Goal: Task Accomplishment & Management: Manage account settings

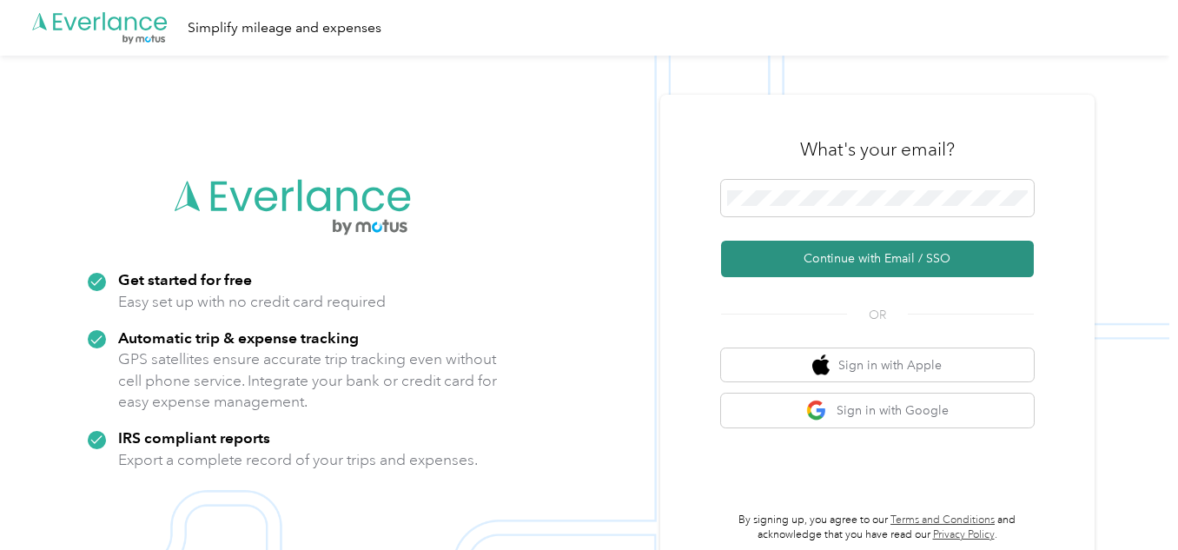
click at [787, 255] on button "Continue with Email / SSO" at bounding box center [877, 259] width 313 height 36
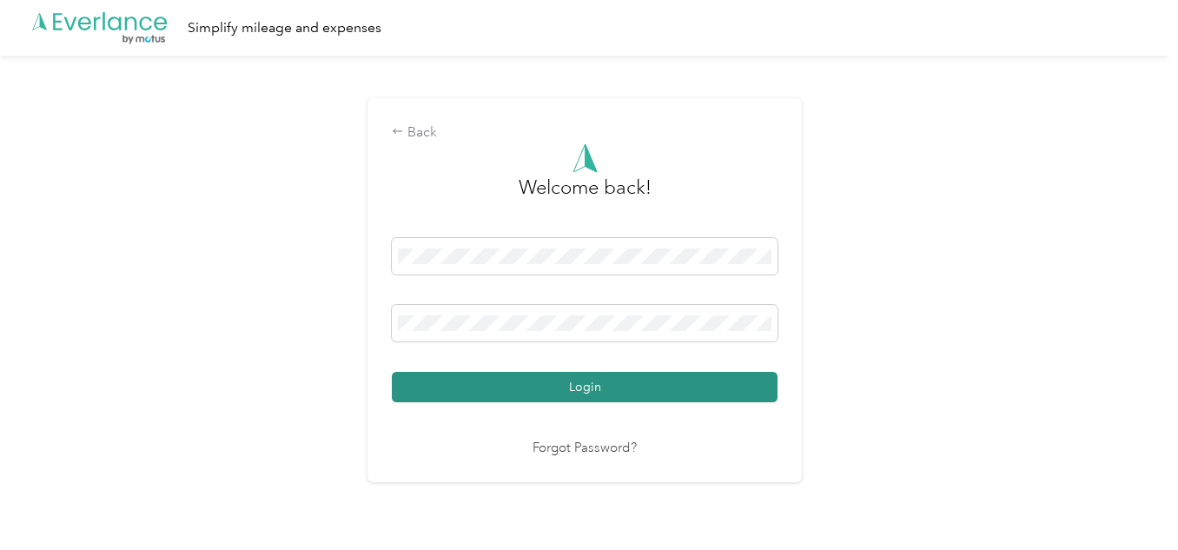
click at [683, 382] on button "Login" at bounding box center [585, 387] width 386 height 30
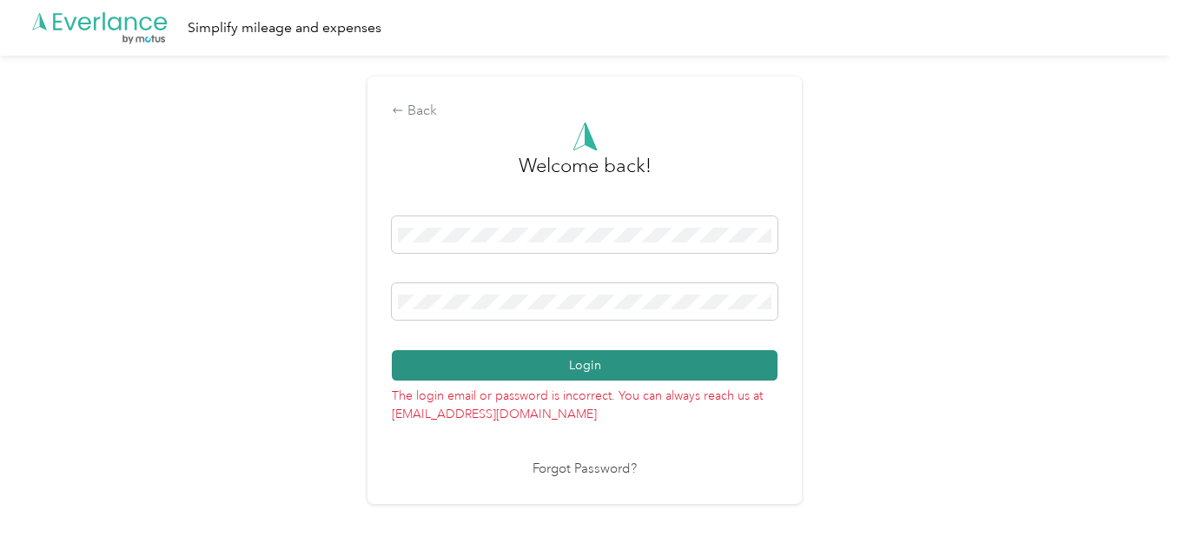
click at [626, 357] on button "Login" at bounding box center [585, 365] width 386 height 30
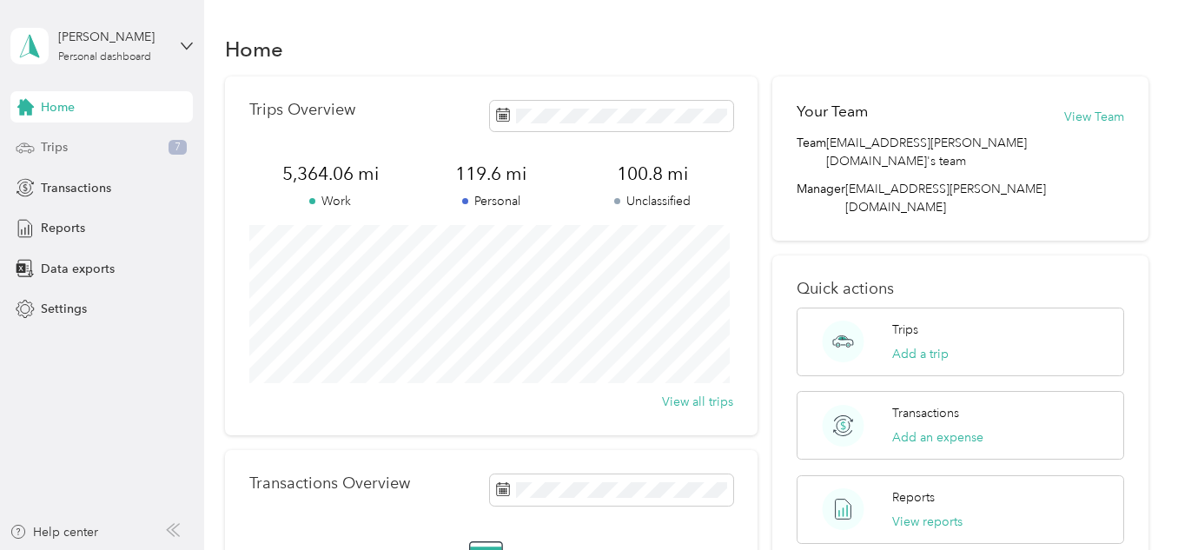
click at [68, 140] on span "Trips" at bounding box center [54, 147] width 27 height 18
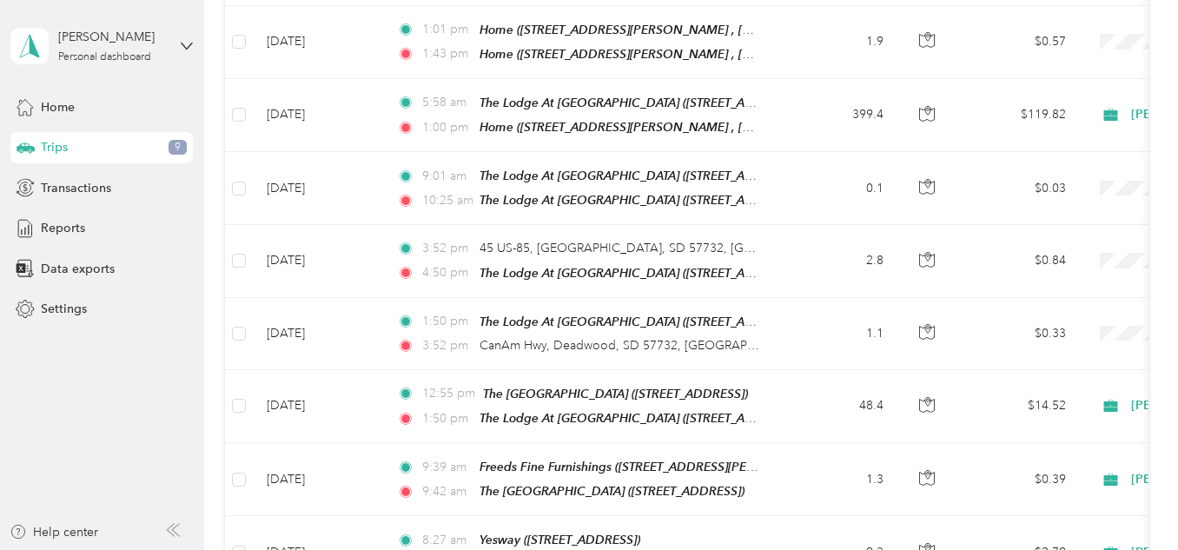
scroll to position [424, 0]
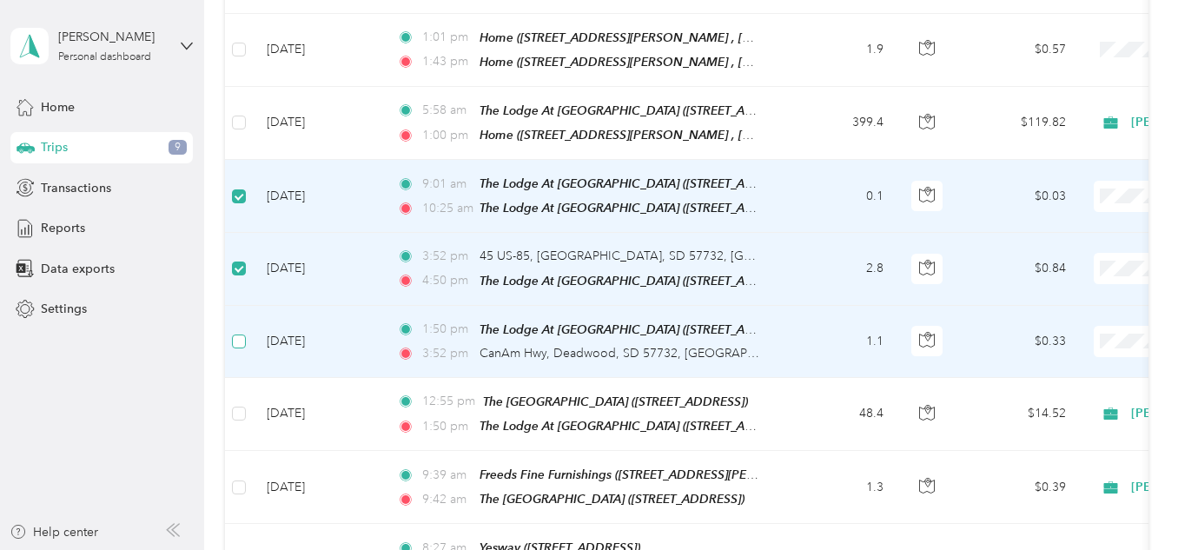
click at [240, 332] on label at bounding box center [239, 341] width 14 height 19
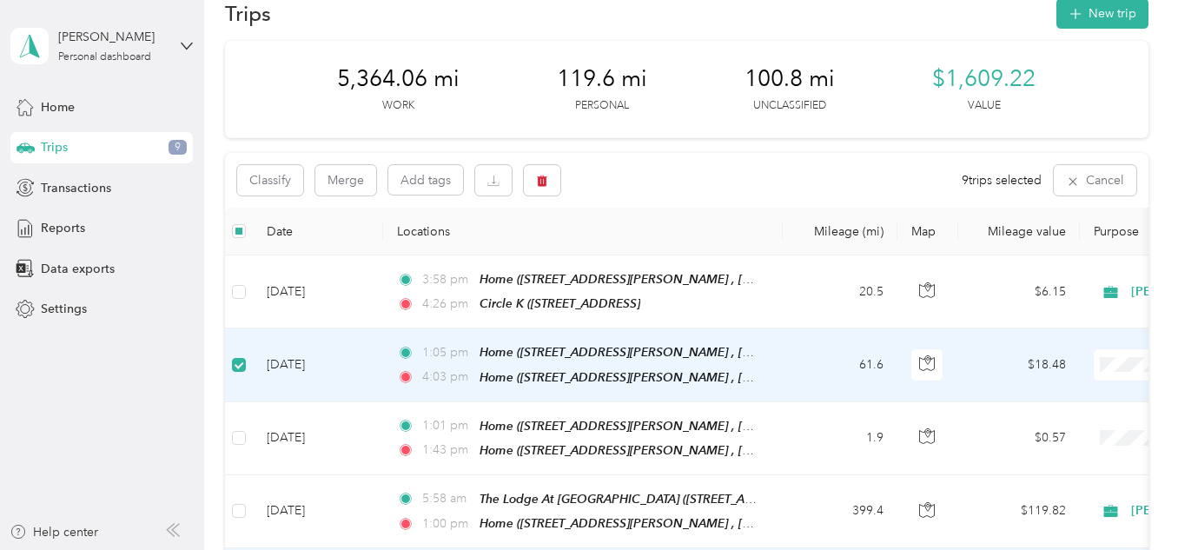
scroll to position [0, 0]
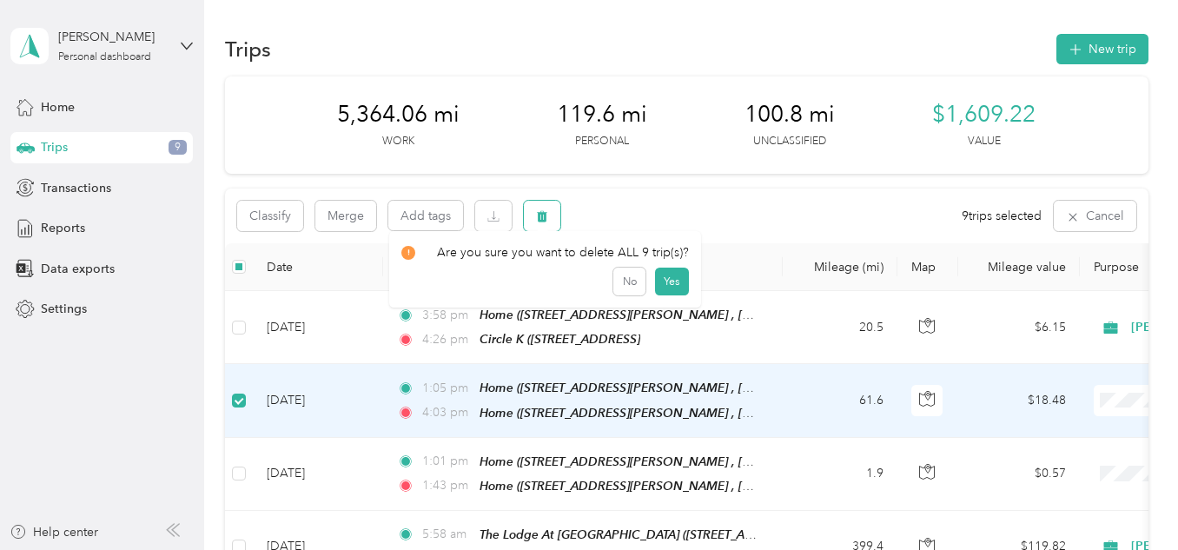
click at [539, 209] on span "button" at bounding box center [542, 216] width 12 height 15
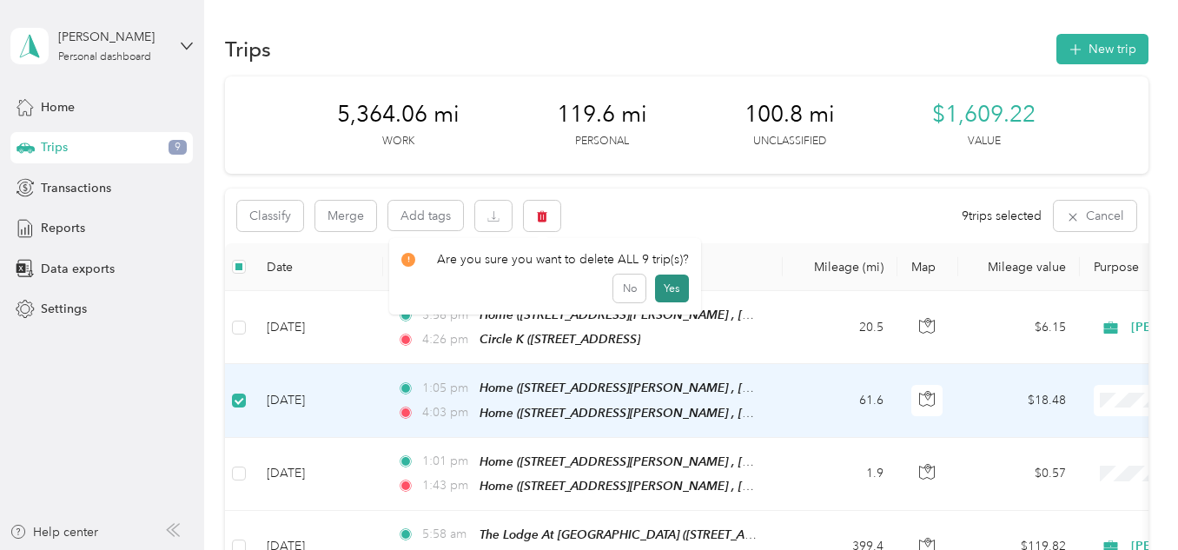
click at [667, 285] on button "Yes" at bounding box center [672, 289] width 34 height 28
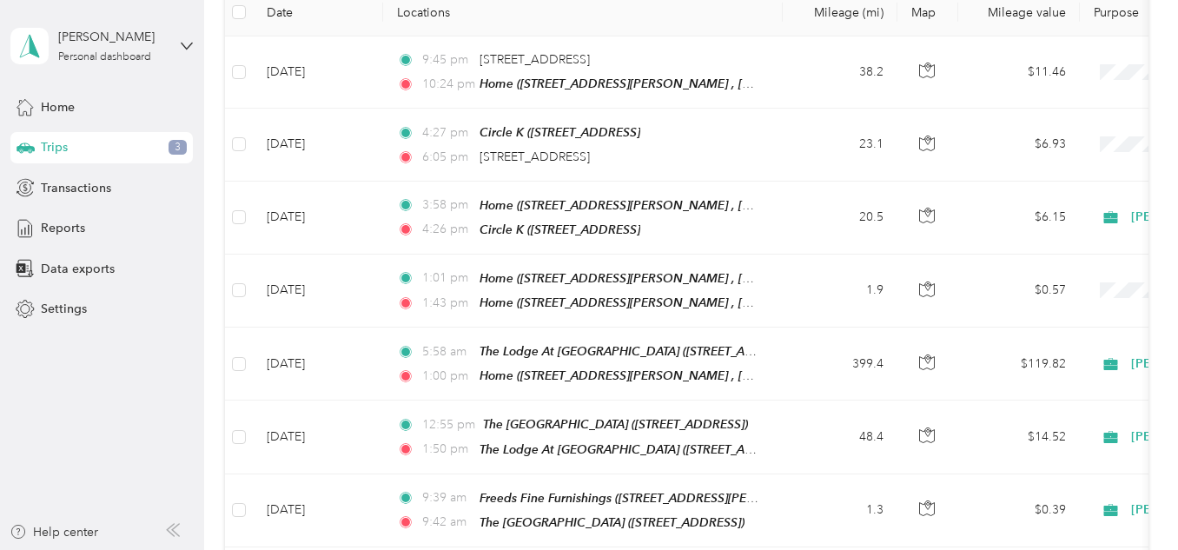
scroll to position [261, 0]
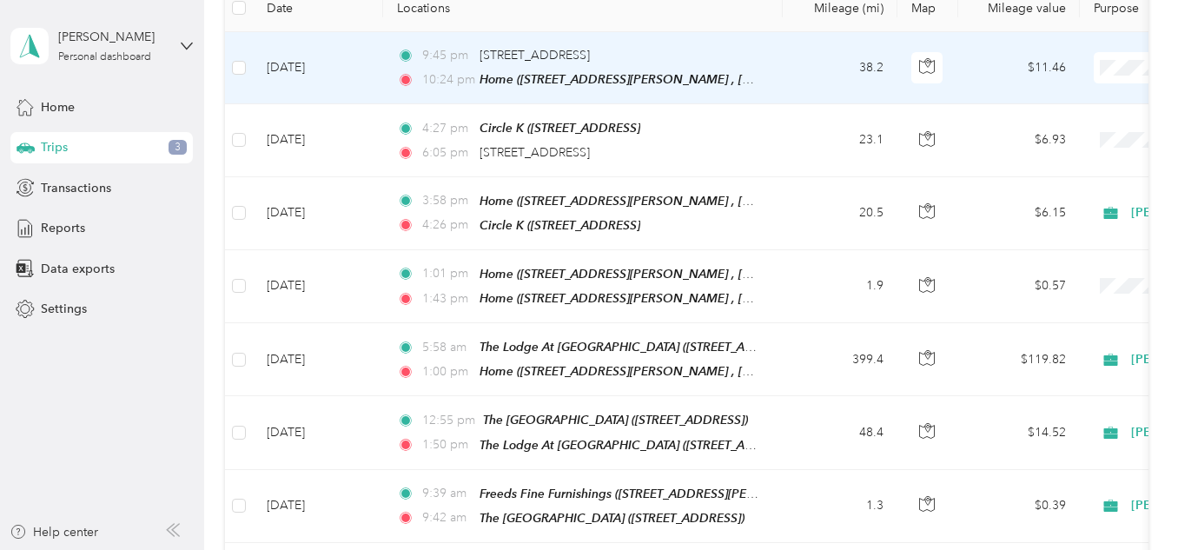
click at [779, 62] on td "9:45 pm [STREET_ADDRESS] 10:24 pm Home ([STREET_ADDRESS][PERSON_NAME] , [GEOGRA…" at bounding box center [583, 68] width 400 height 72
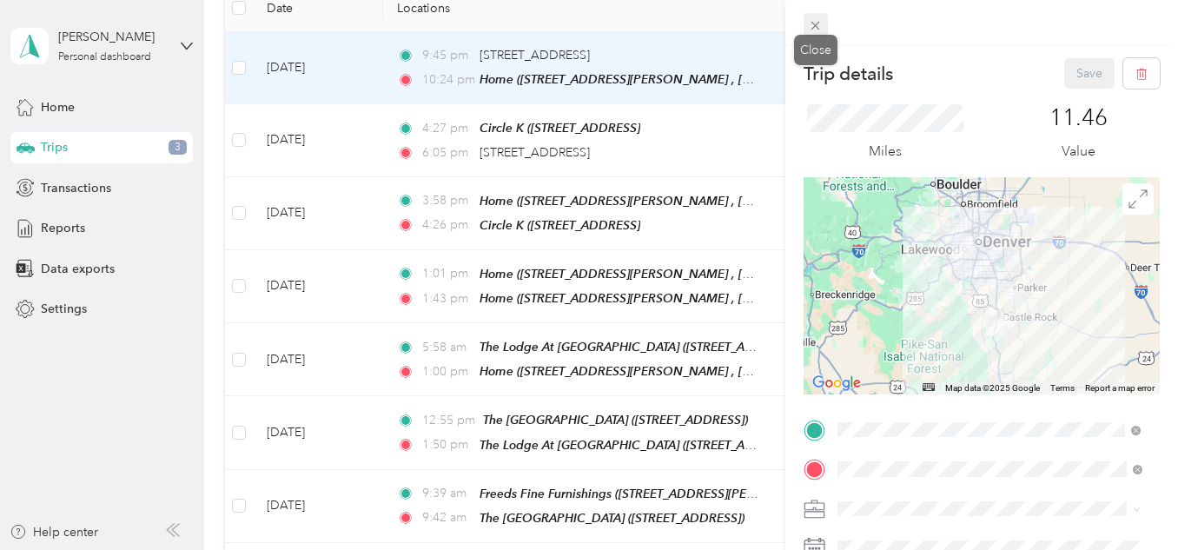
click at [815, 24] on icon at bounding box center [816, 26] width 9 height 9
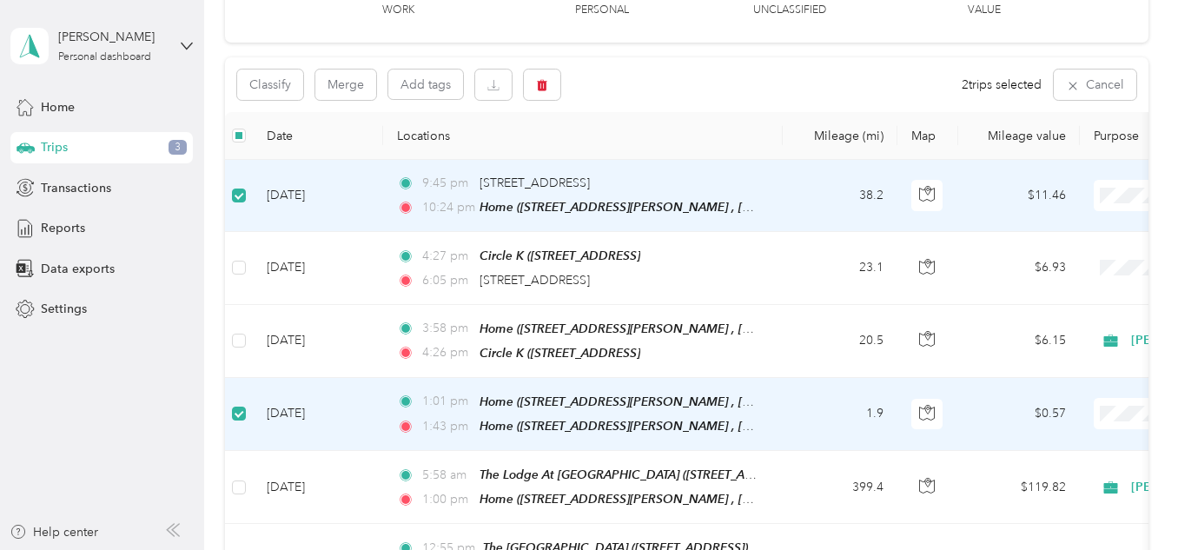
scroll to position [62, 0]
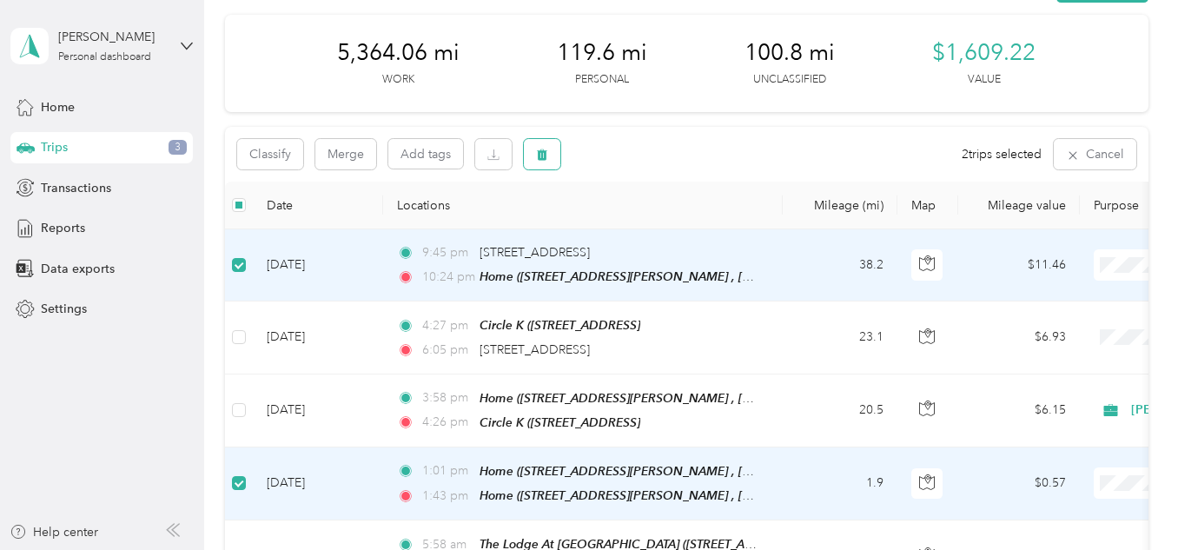
click at [543, 151] on icon "button" at bounding box center [543, 154] width 10 height 11
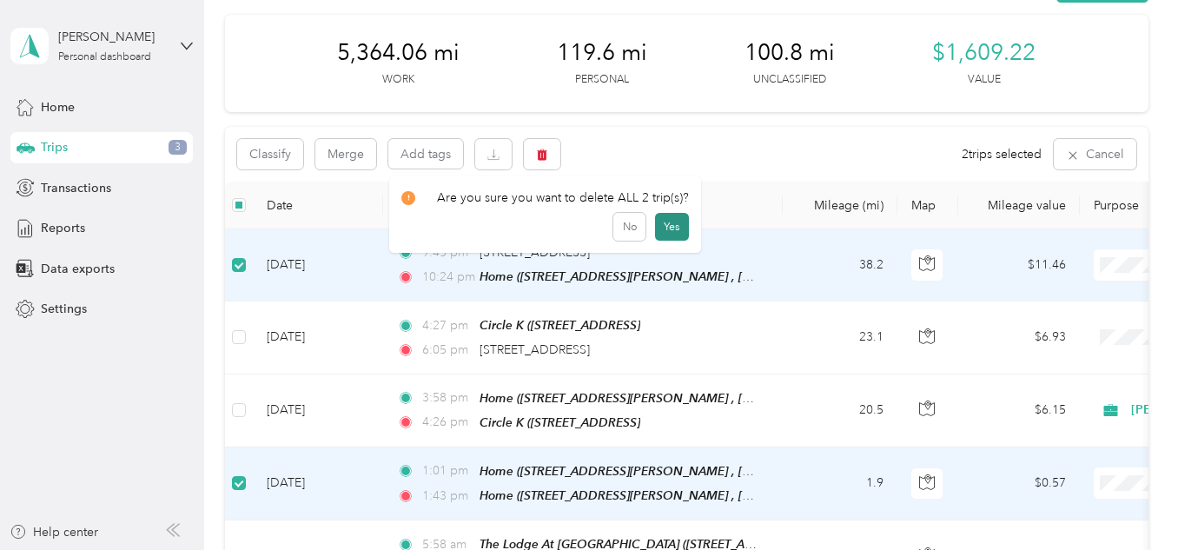
click at [662, 219] on button "Yes" at bounding box center [672, 227] width 34 height 28
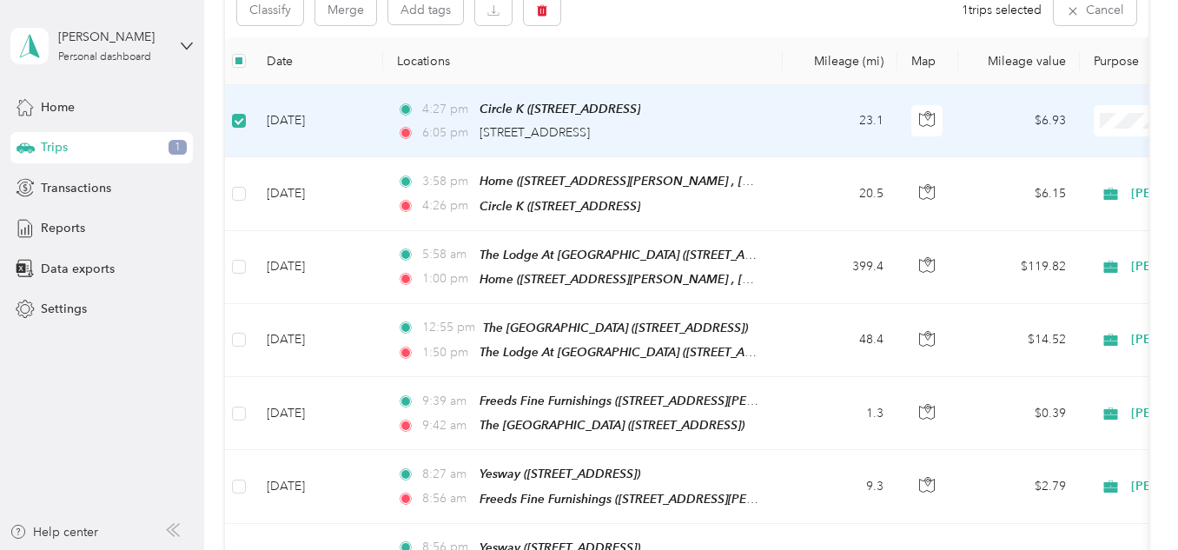
scroll to position [204, 0]
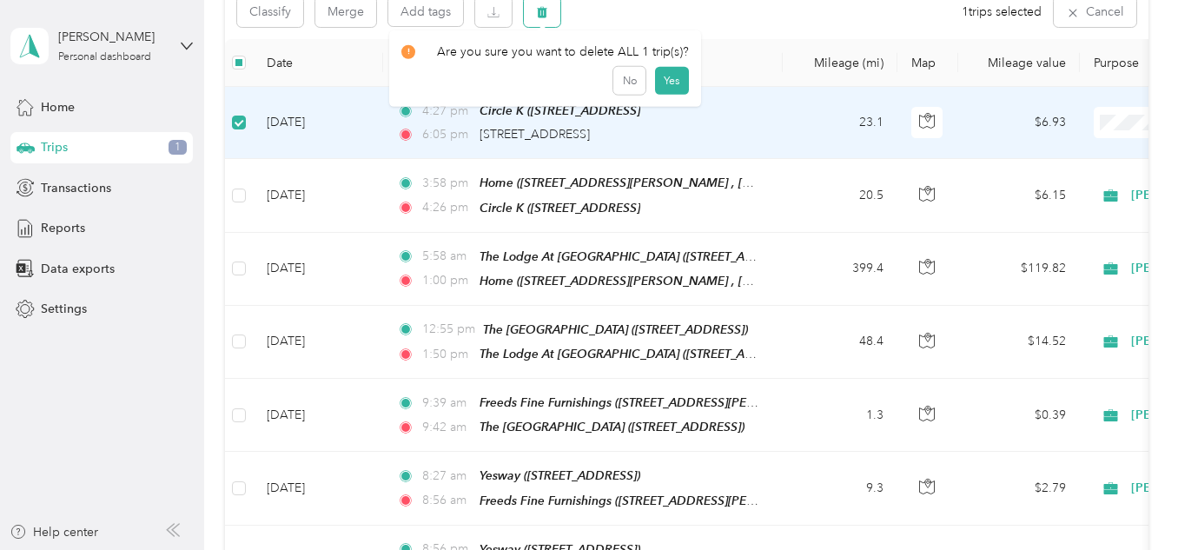
click at [538, 6] on icon "button" at bounding box center [542, 12] width 12 height 12
click at [670, 80] on button "Yes" at bounding box center [672, 84] width 34 height 28
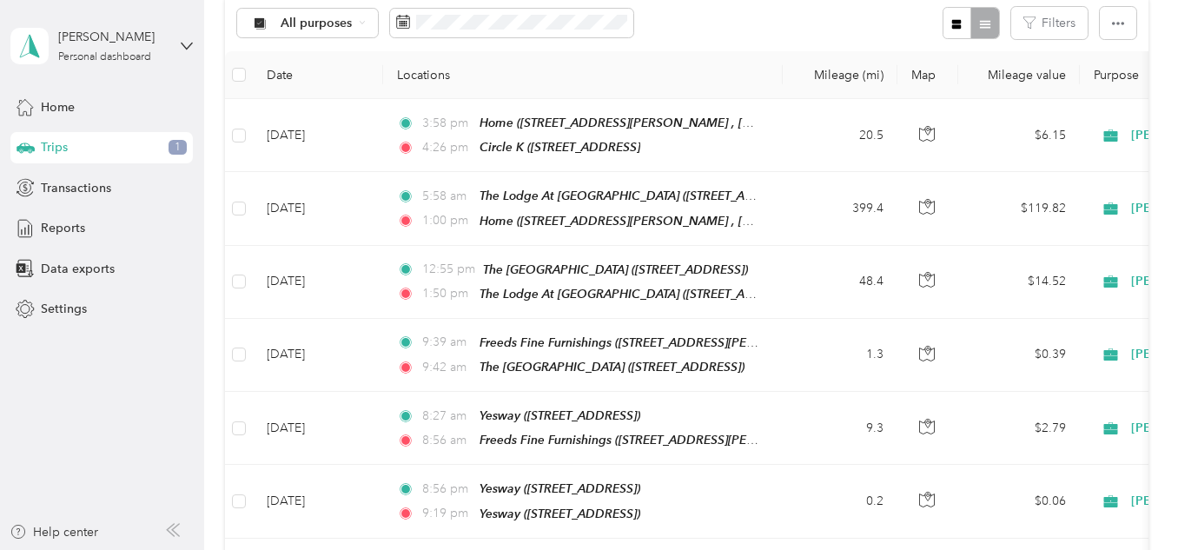
scroll to position [0, 0]
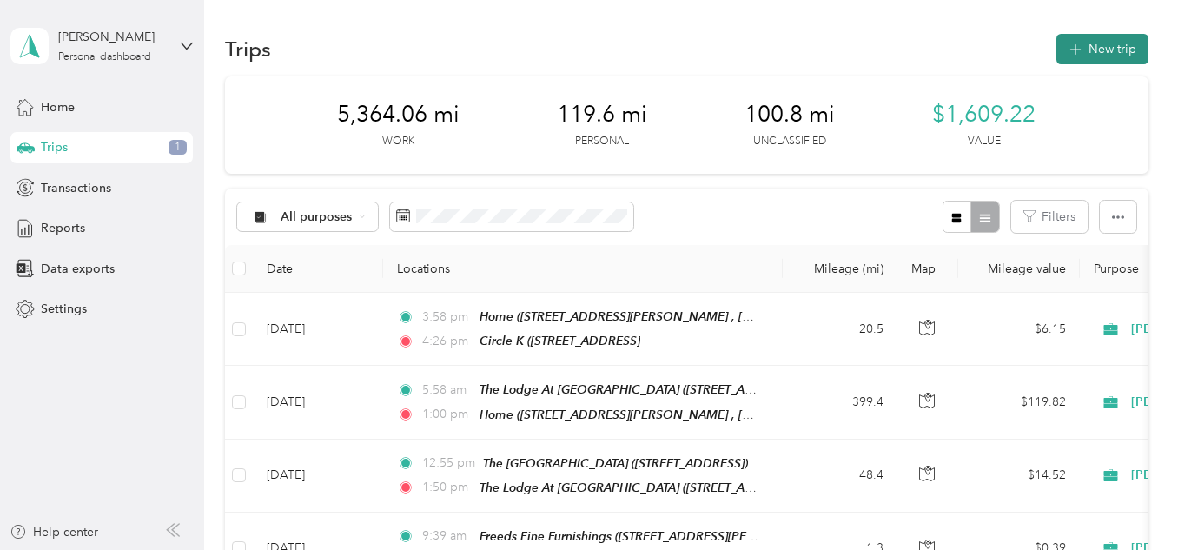
click at [1087, 42] on button "New trip" at bounding box center [1103, 49] width 92 height 30
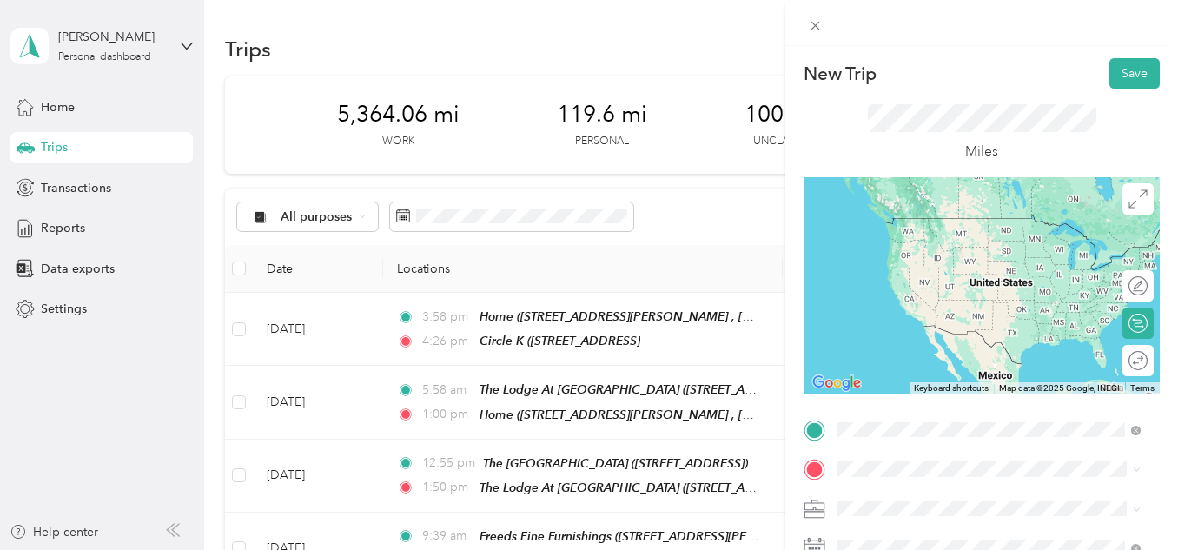
click at [958, 295] on span "[STREET_ADDRESS]" at bounding box center [926, 298] width 110 height 15
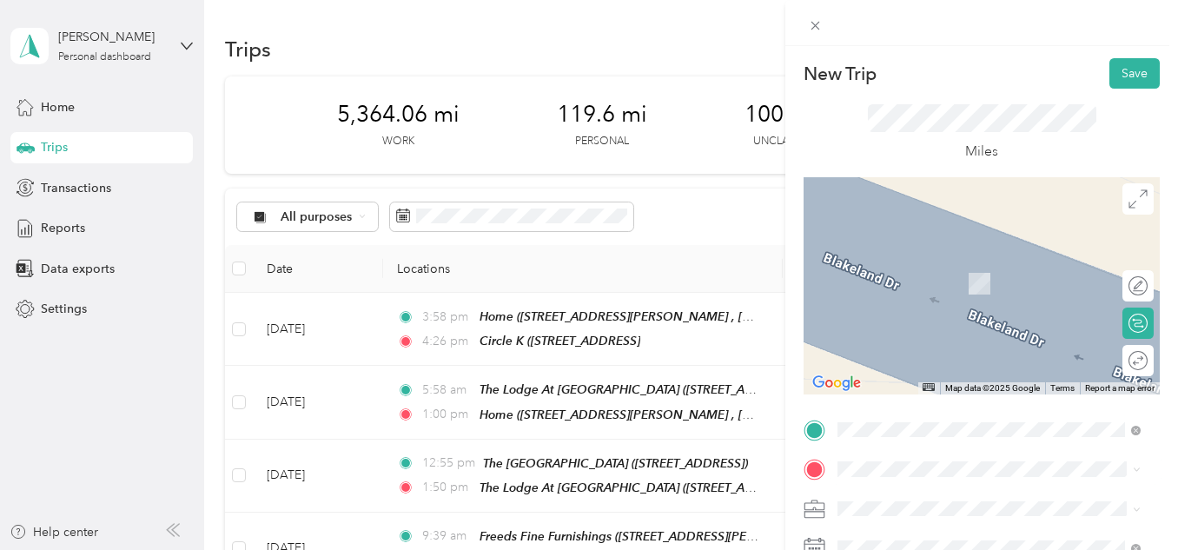
click at [951, 295] on span "[STREET_ADDRESS][PERSON_NAME][US_STATE]" at bounding box center [974, 285] width 207 height 33
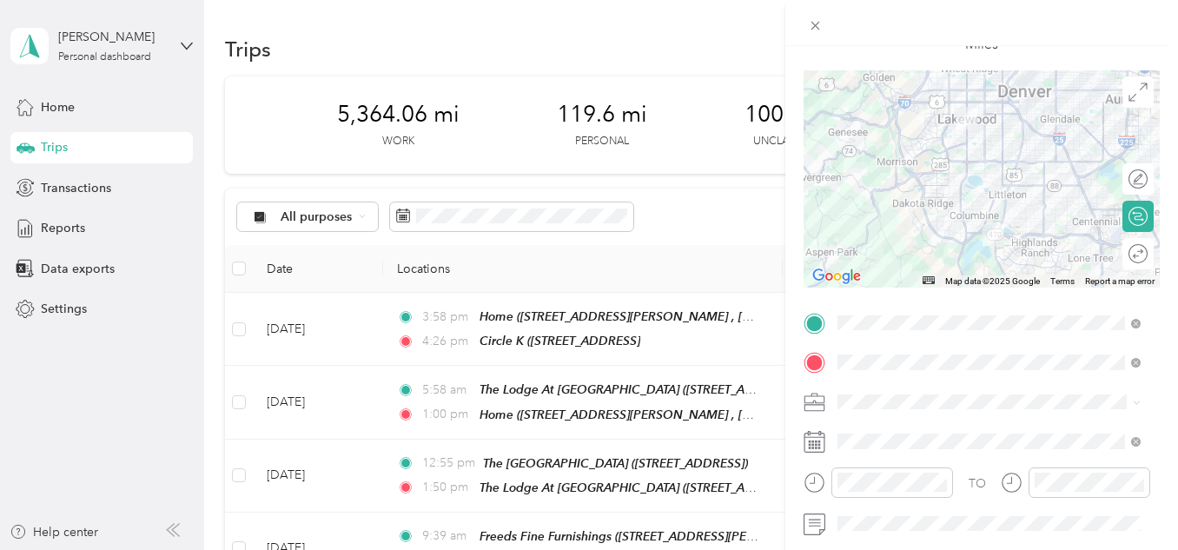
scroll to position [117, 0]
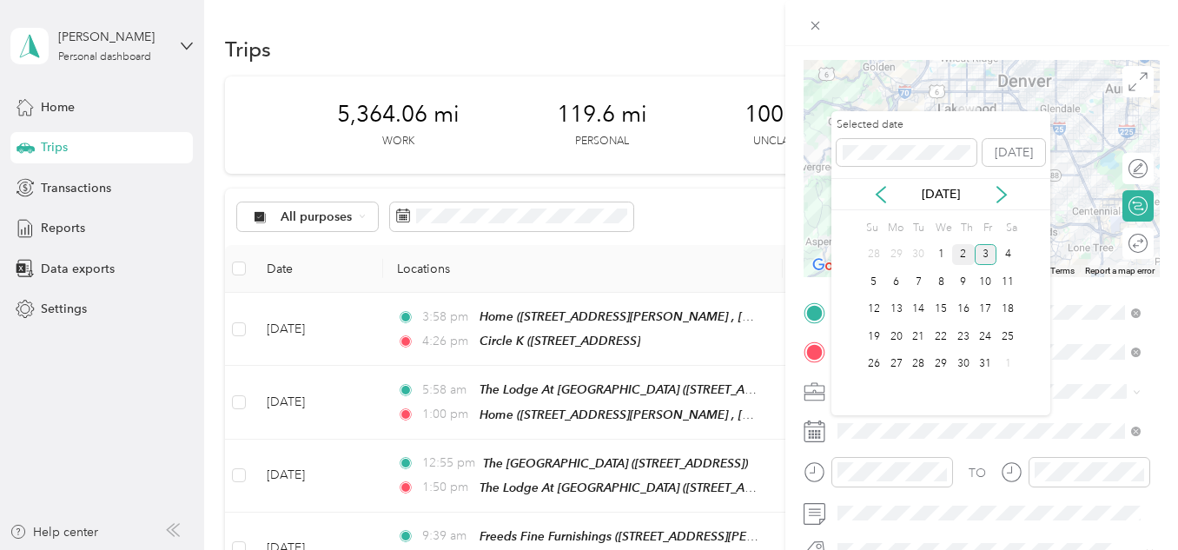
click at [964, 244] on div "2" at bounding box center [963, 255] width 23 height 22
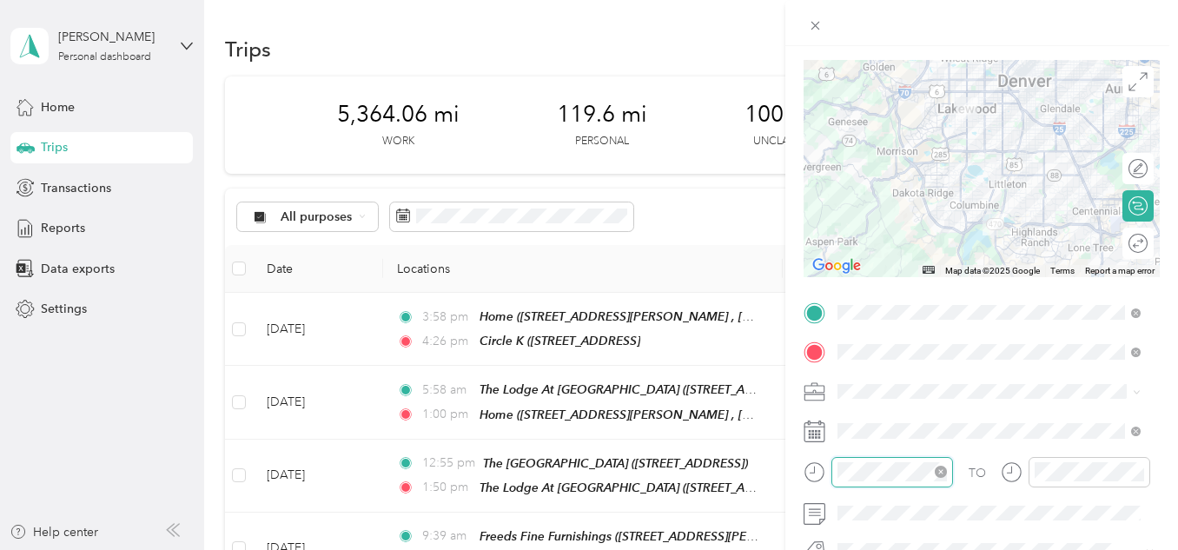
scroll to position [195, 0]
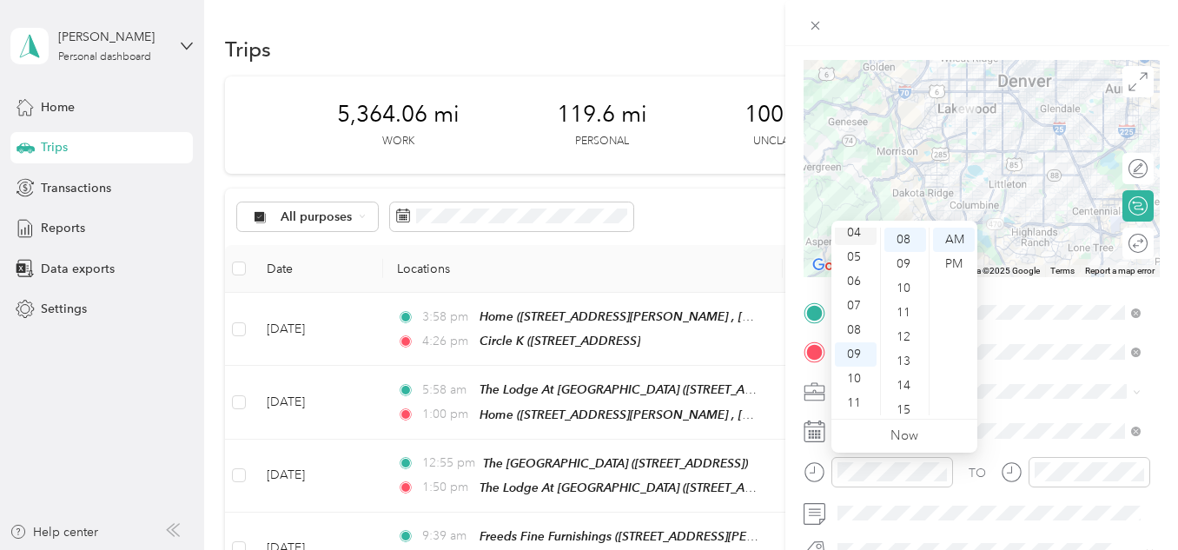
click at [858, 232] on div "04" at bounding box center [856, 233] width 42 height 24
click at [911, 389] on div "30" at bounding box center [906, 393] width 42 height 24
click at [955, 262] on div "PM" at bounding box center [954, 264] width 42 height 24
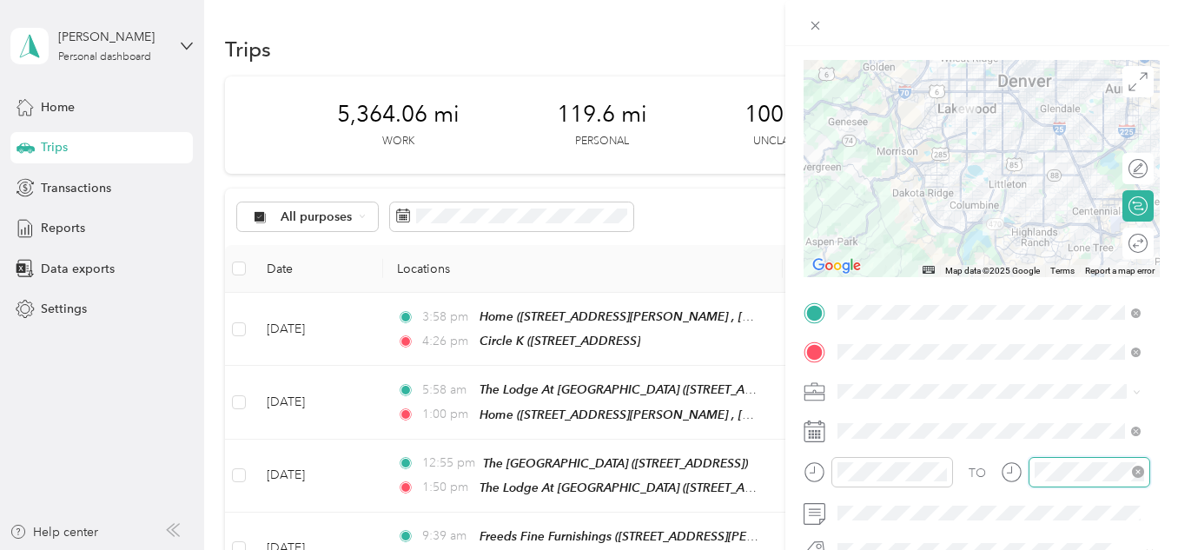
scroll to position [104, 0]
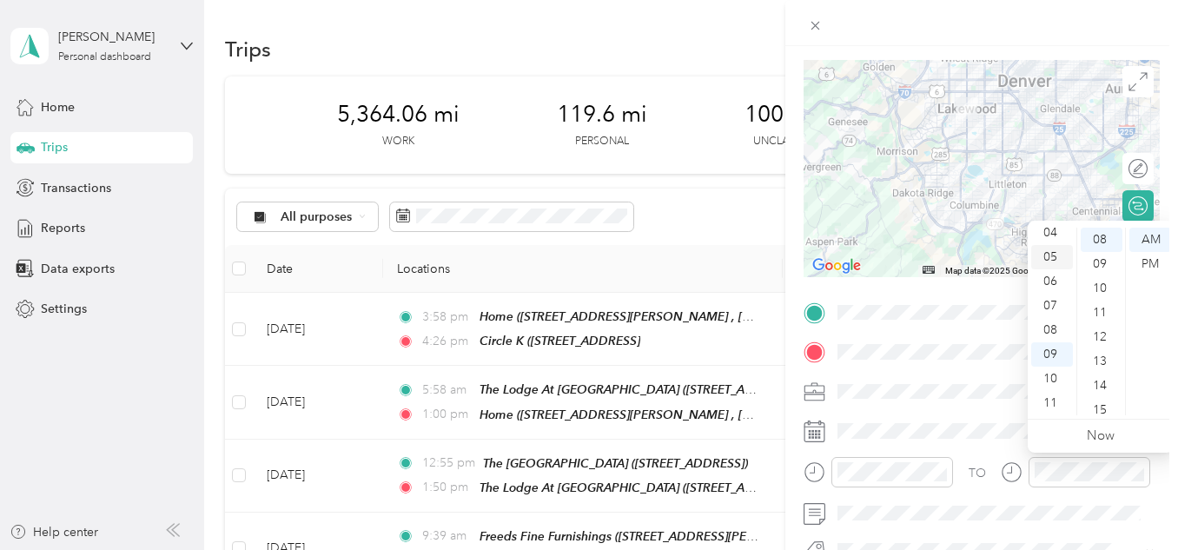
click at [1054, 255] on div "05" at bounding box center [1052, 257] width 42 height 24
click at [1097, 412] on div "15" at bounding box center [1102, 410] width 42 height 24
click at [1153, 256] on div "PM" at bounding box center [1151, 264] width 42 height 24
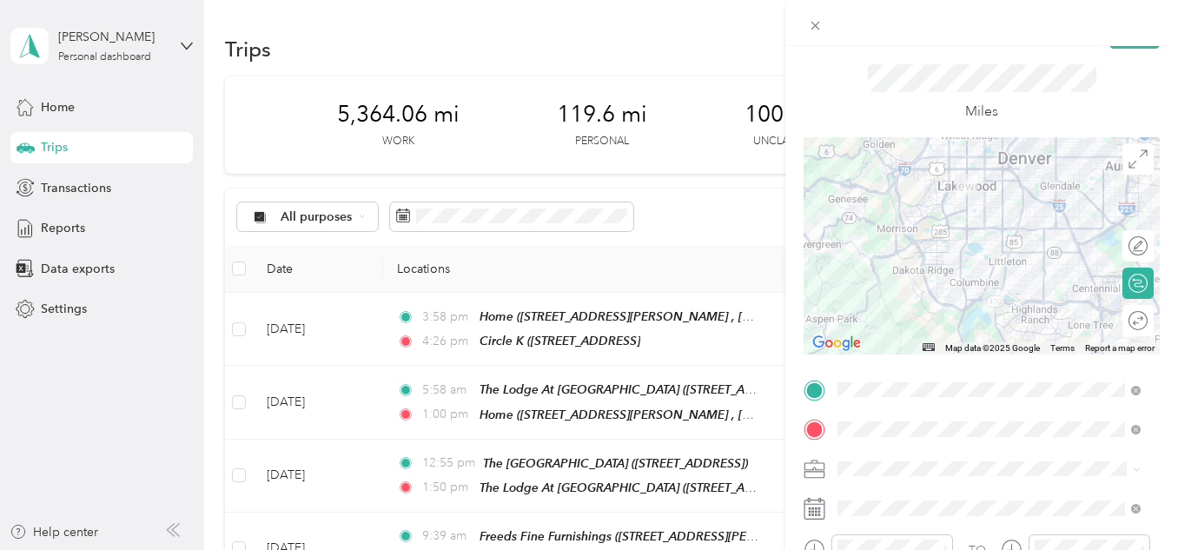
scroll to position [2, 0]
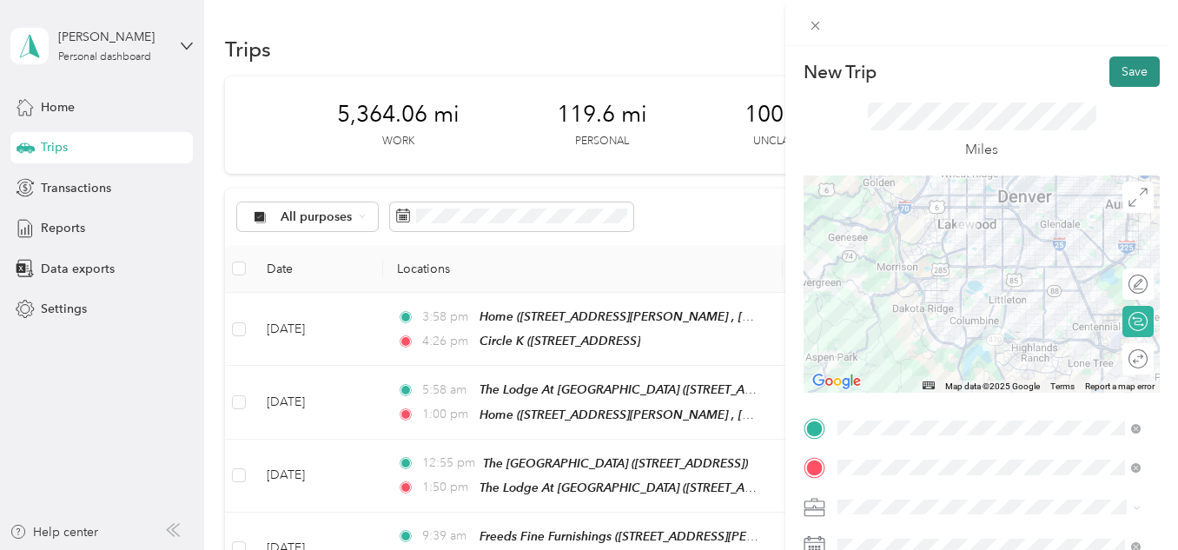
click at [1123, 69] on button "Save" at bounding box center [1135, 71] width 50 height 30
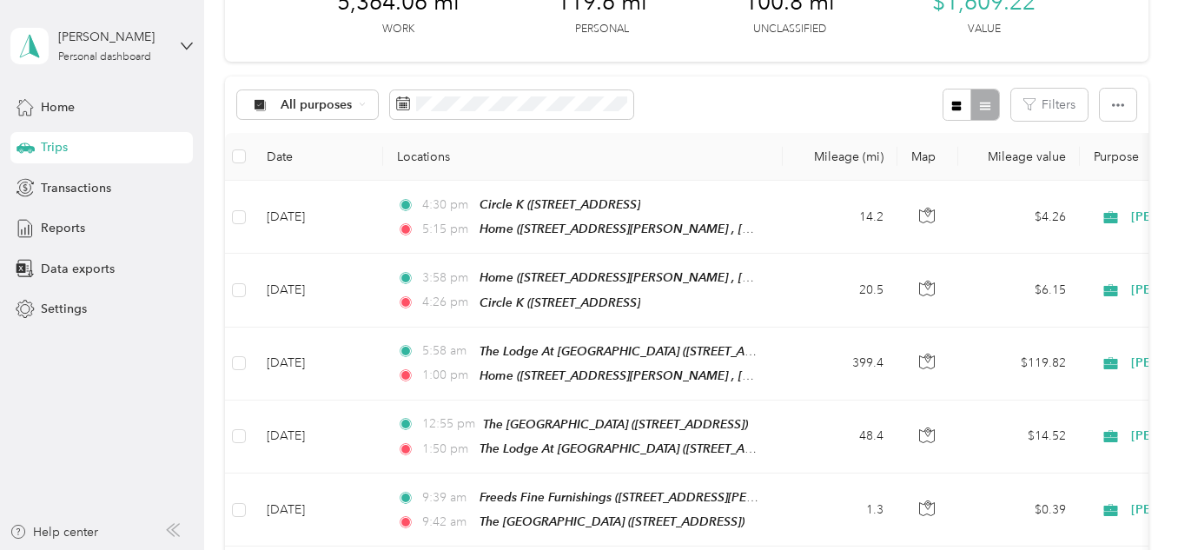
scroll to position [209, 0]
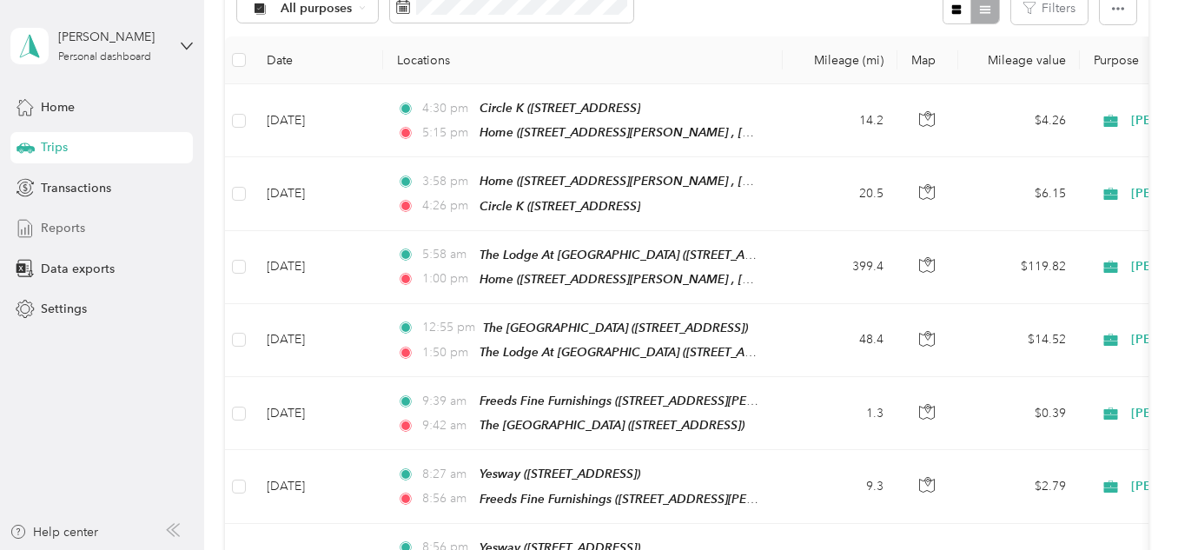
click at [76, 224] on span "Reports" at bounding box center [63, 228] width 44 height 18
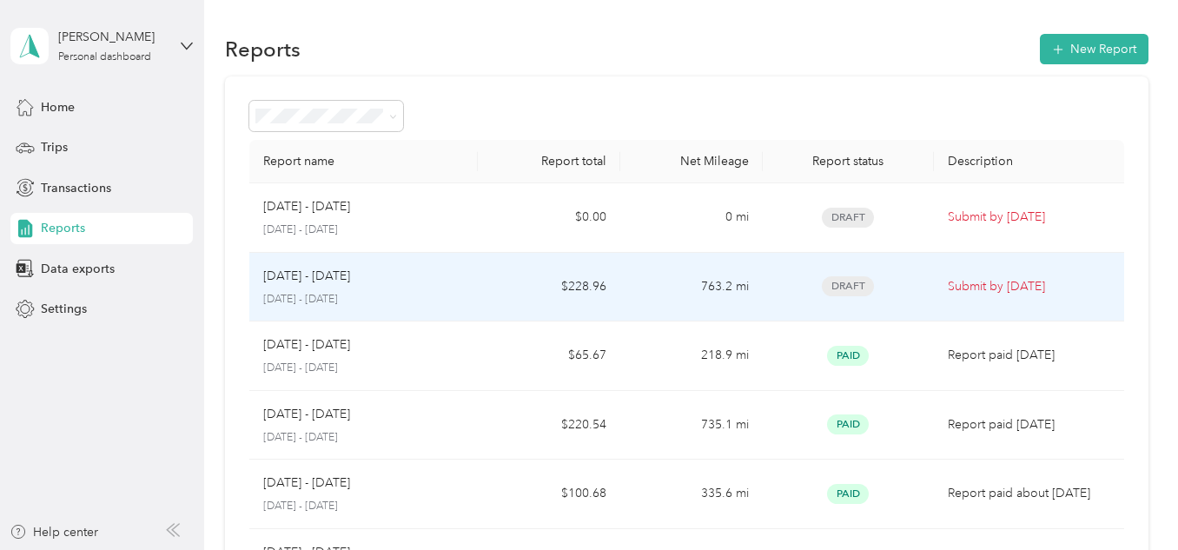
click at [354, 290] on div "[DATE] - [DATE] [DATE] - [DATE]" at bounding box center [363, 287] width 200 height 41
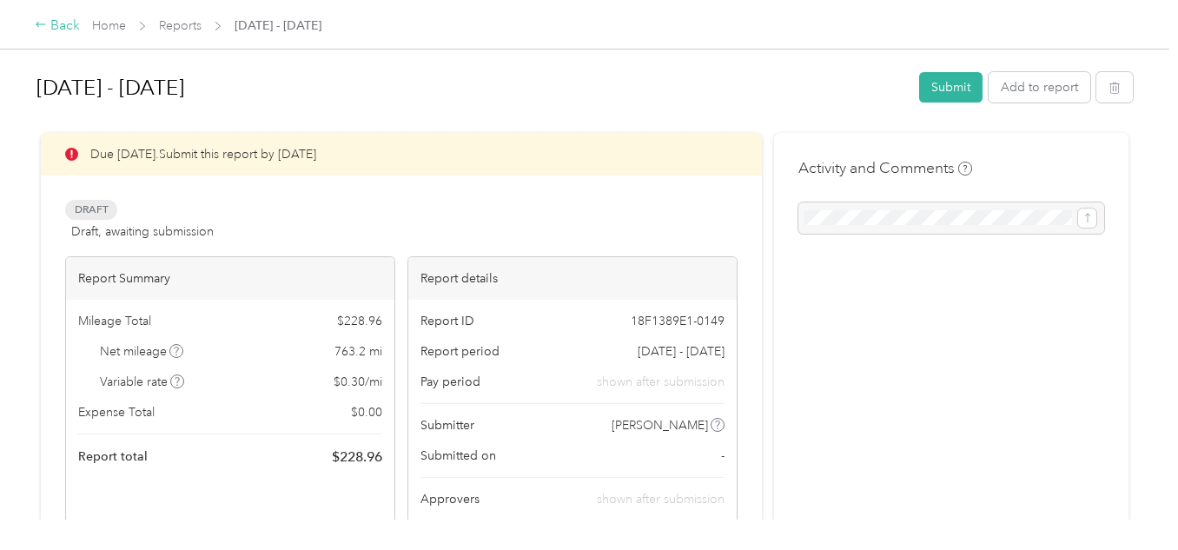
click at [63, 25] on div "Back" at bounding box center [57, 26] width 45 height 21
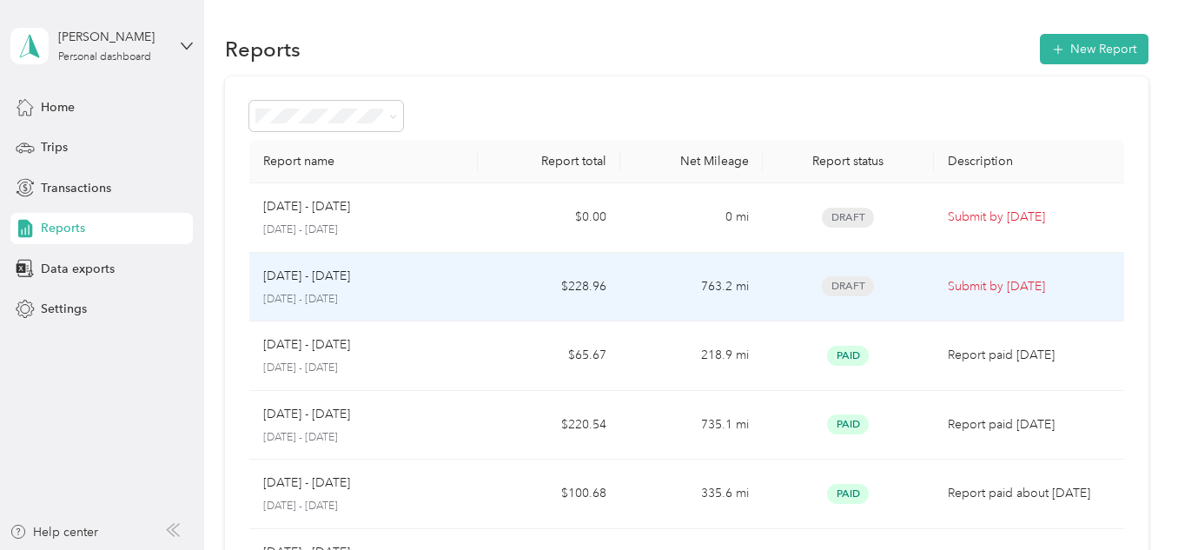
click at [971, 281] on p "Submit by [DATE]" at bounding box center [1029, 286] width 162 height 19
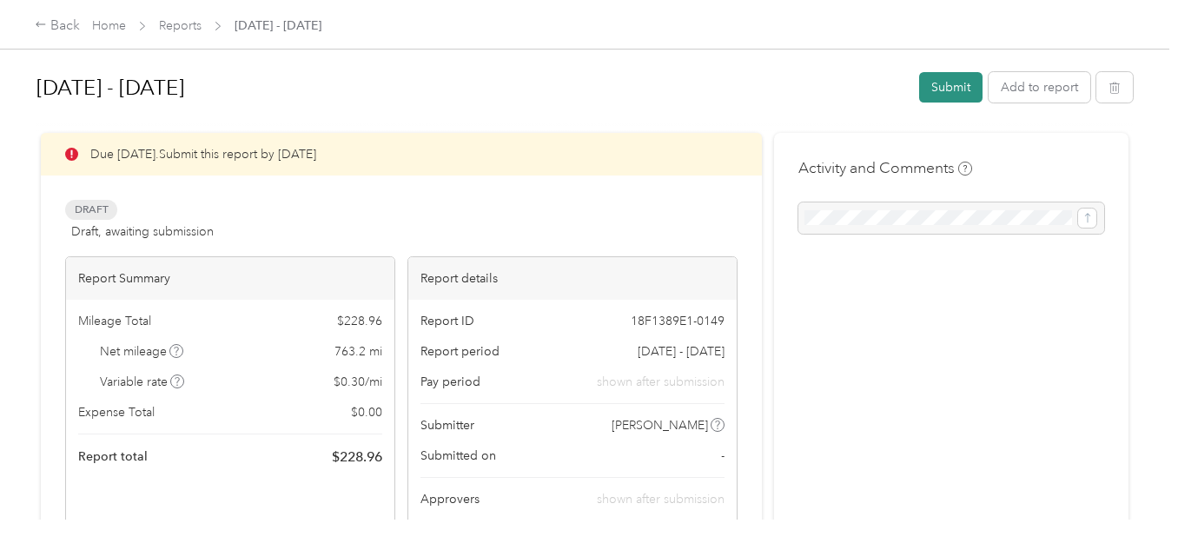
click at [939, 83] on button "Submit" at bounding box center [950, 87] width 63 height 30
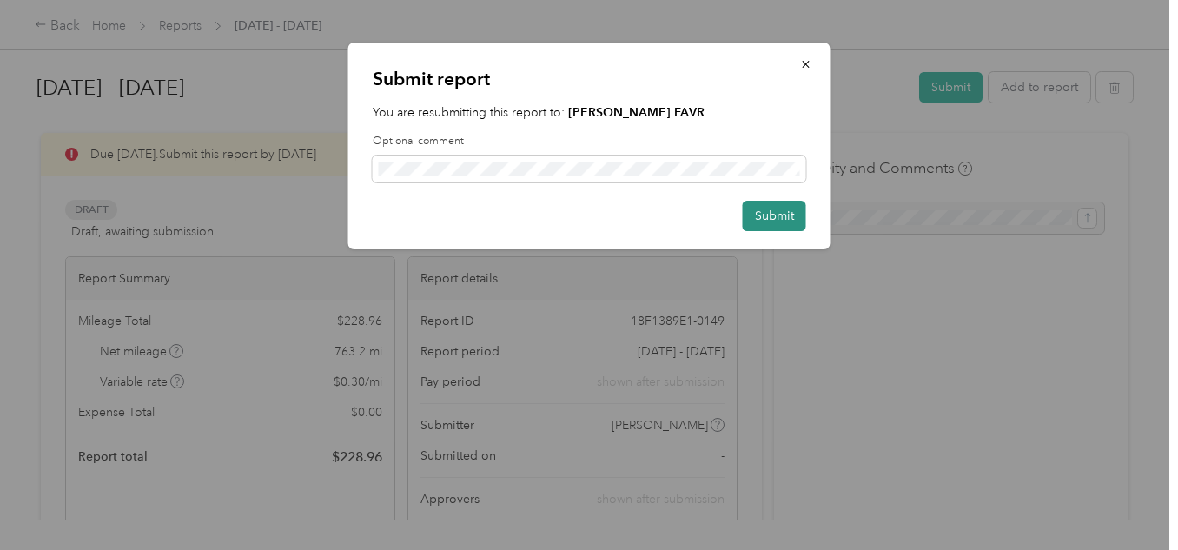
click at [782, 214] on button "Submit" at bounding box center [774, 216] width 63 height 30
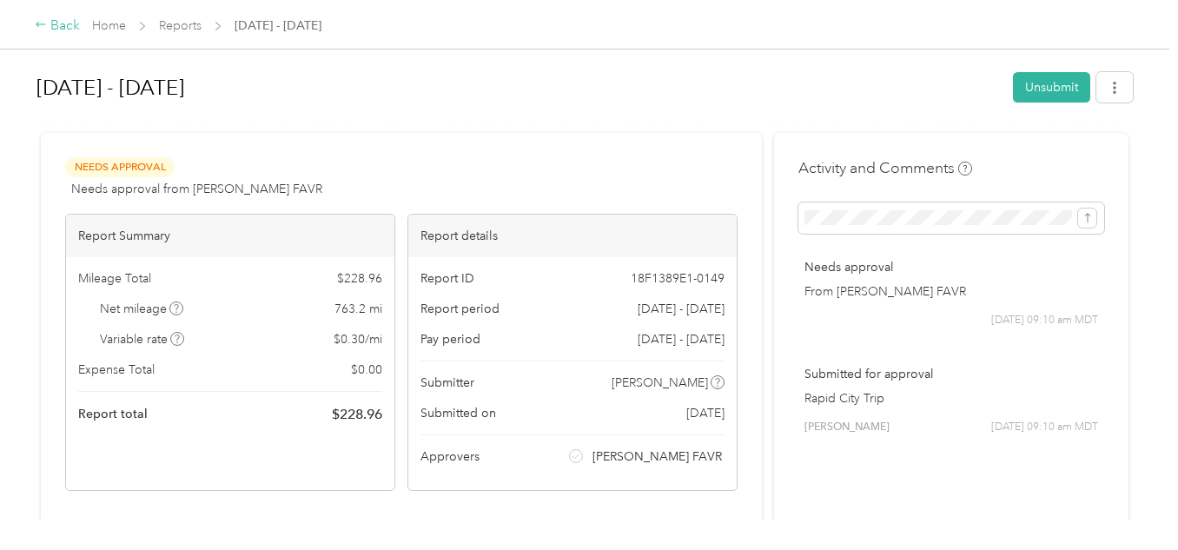
click at [61, 23] on div "Back" at bounding box center [57, 26] width 45 height 21
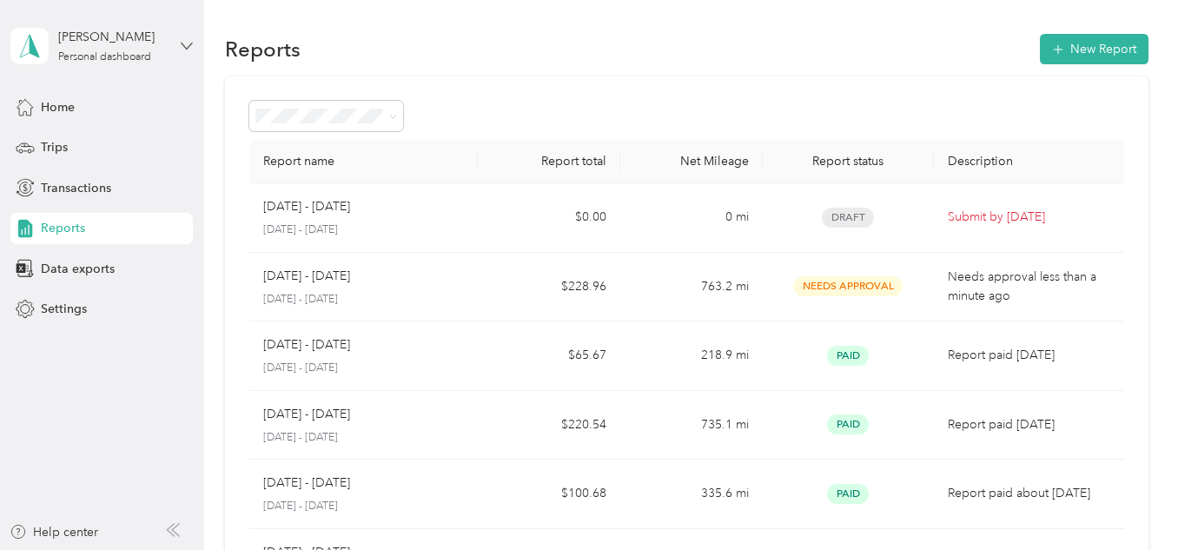
click at [184, 43] on icon at bounding box center [187, 46] width 12 height 12
click at [76, 141] on div "Log out" at bounding box center [59, 143] width 67 height 18
